Goal: Task Accomplishment & Management: Use online tool/utility

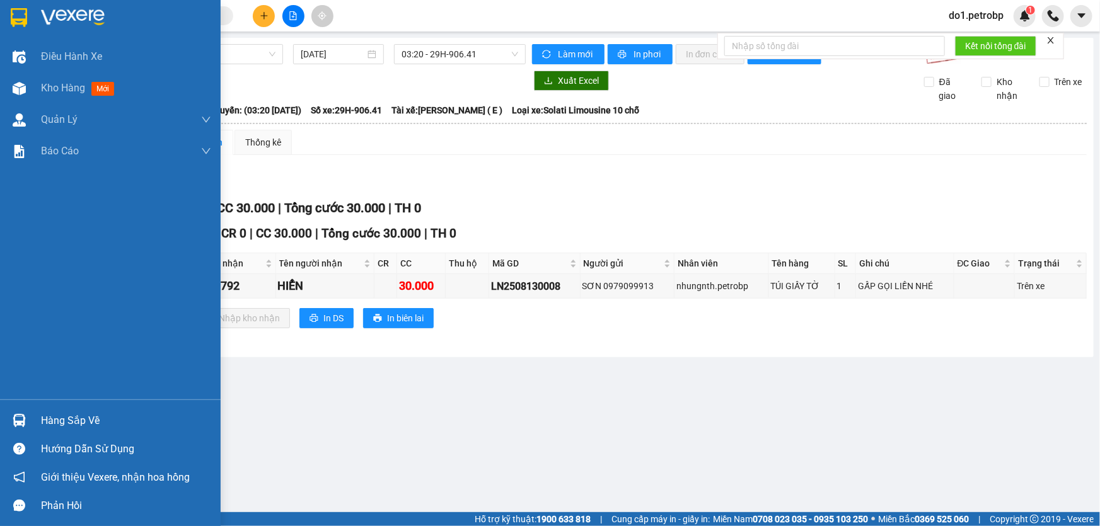
click at [6, 412] on div "Hàng sắp về" at bounding box center [110, 421] width 221 height 28
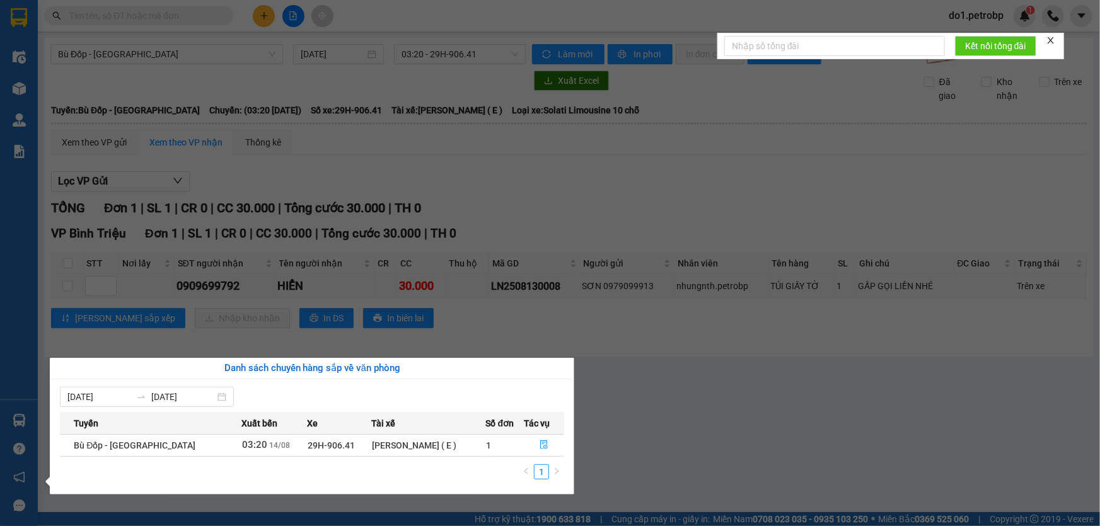
click at [742, 439] on section "Kết quả tìm kiếm ( 0 ) Bộ lọc No Data do1.petrobp 1 Điều hành xe Kho hàng mới Q…" at bounding box center [550, 263] width 1100 height 526
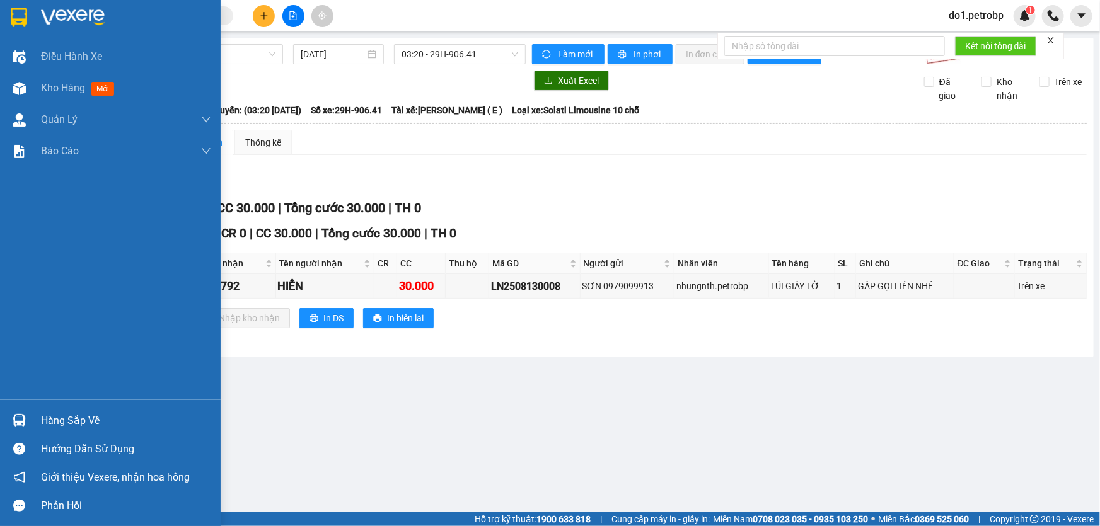
click at [17, 407] on div "Hàng sắp về" at bounding box center [110, 421] width 221 height 28
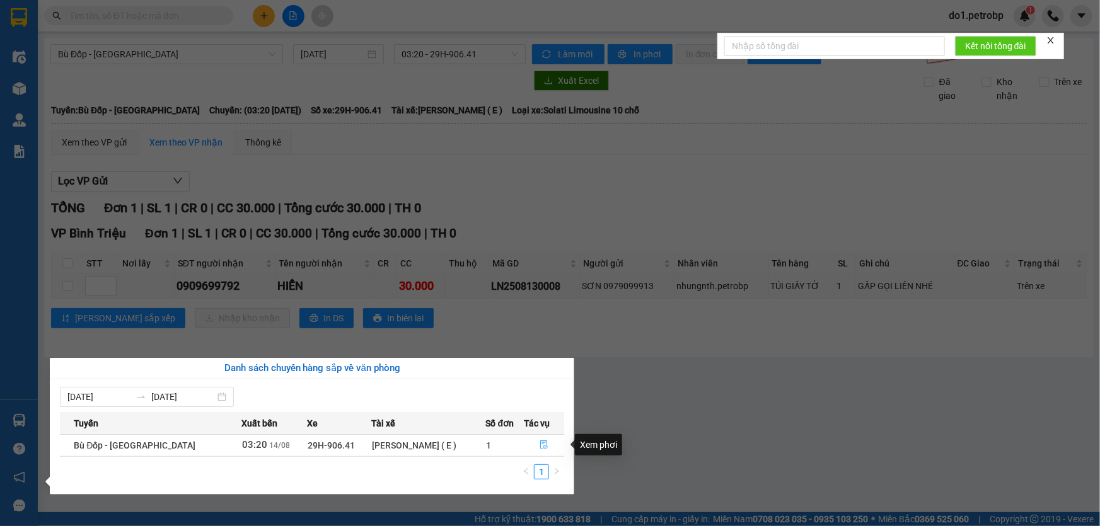
click at [530, 442] on button "button" at bounding box center [543, 446] width 39 height 20
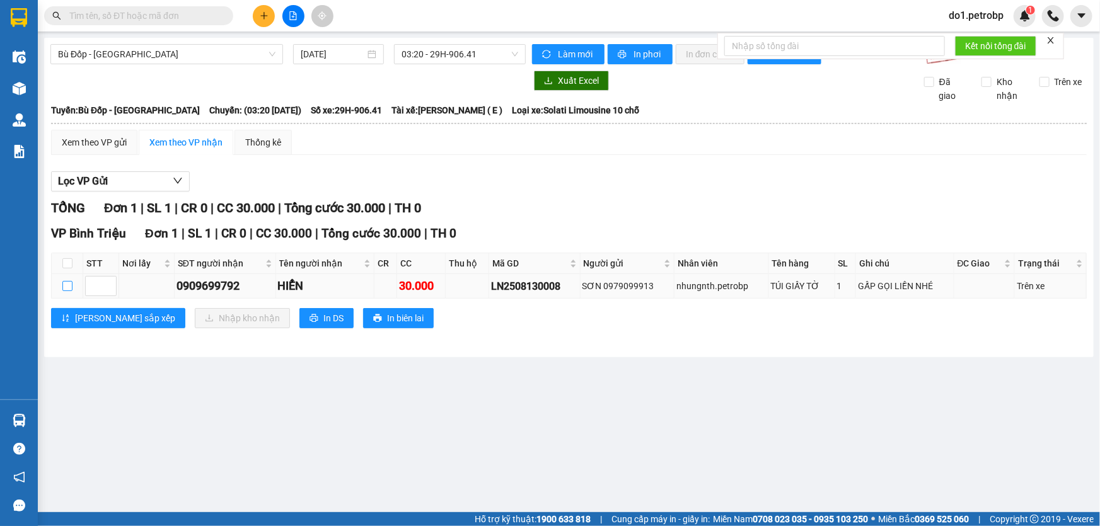
click at [65, 289] on input "checkbox" at bounding box center [67, 286] width 10 height 10
checkbox input "true"
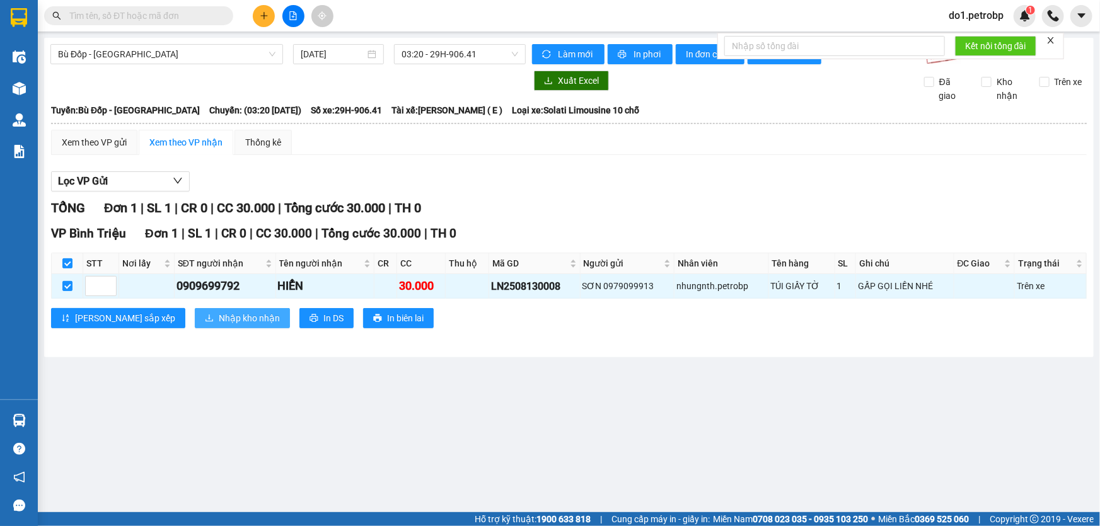
click at [219, 321] on span "Nhập kho nhận" at bounding box center [249, 318] width 61 height 14
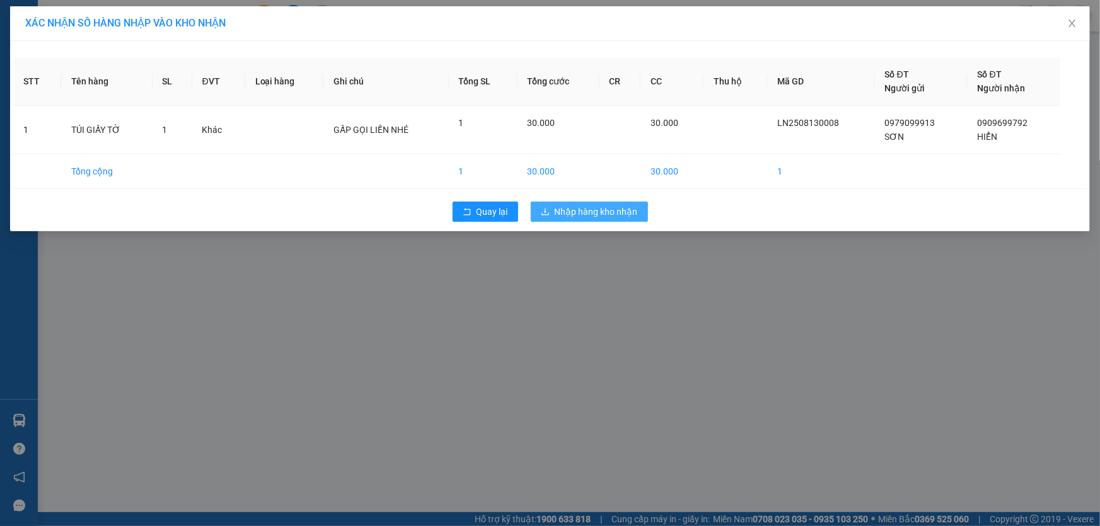
click at [614, 212] on span "Nhập hàng kho nhận" at bounding box center [596, 212] width 83 height 14
